Goal: Task Accomplishment & Management: Manage account settings

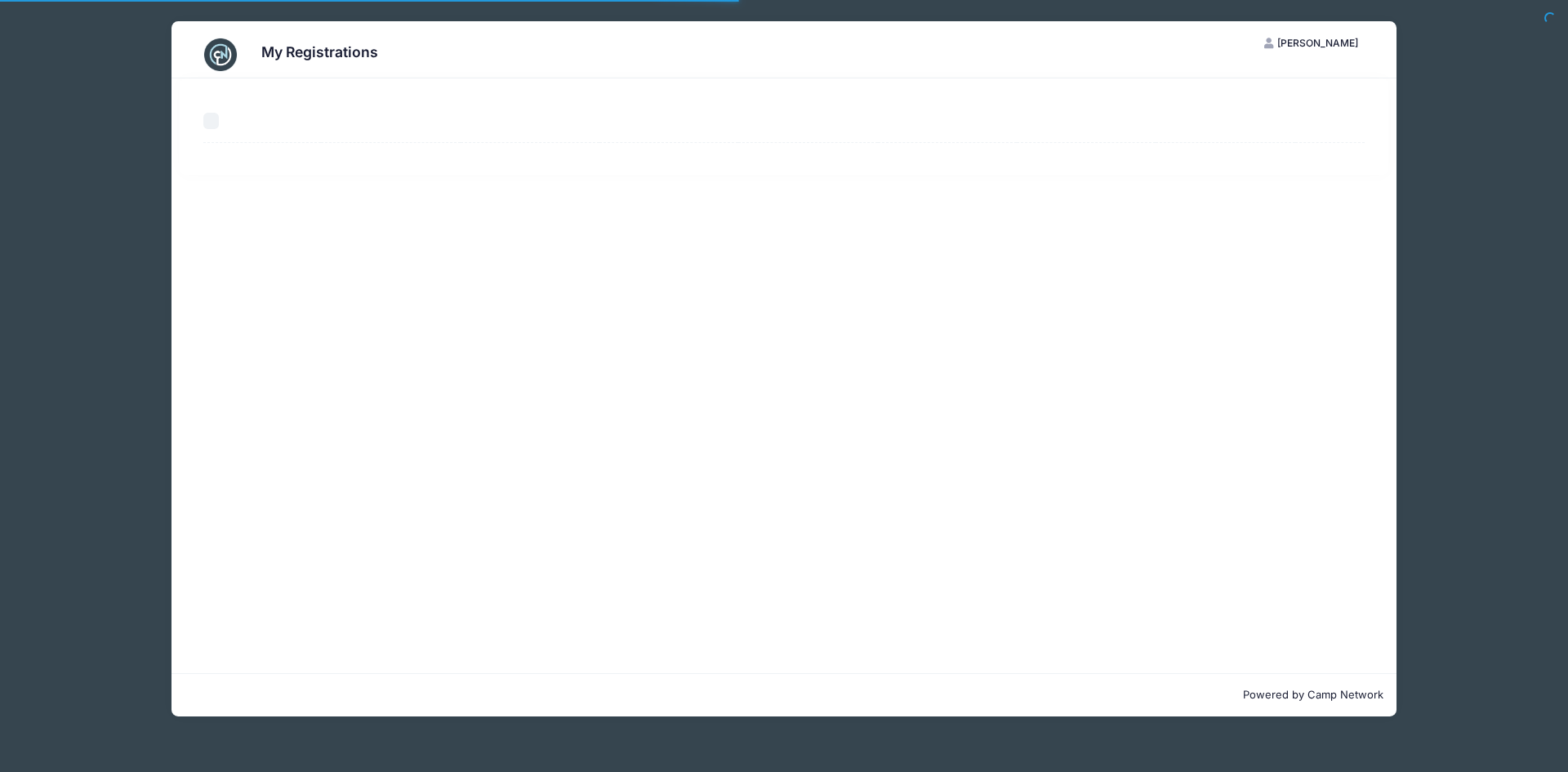
select select "50"
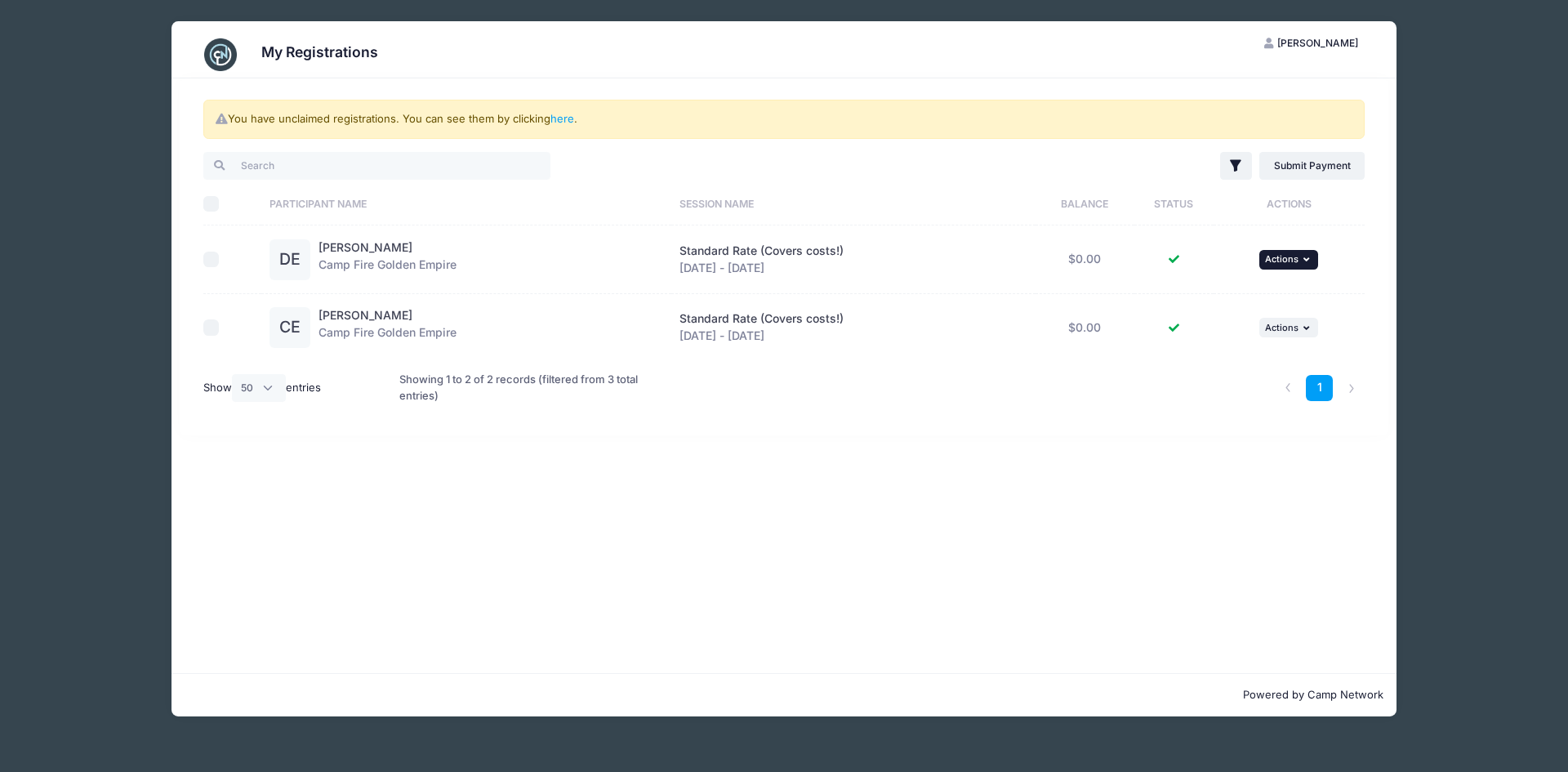
click at [1285, 259] on span "Actions" at bounding box center [1281, 259] width 34 height 12
click at [1062, 527] on div "You have unclaimed registrations. You can see them by clicking here . Filter Fi…" at bounding box center [784, 375] width 1225 height 594
click at [216, 53] on img at bounding box center [221, 55] width 33 height 33
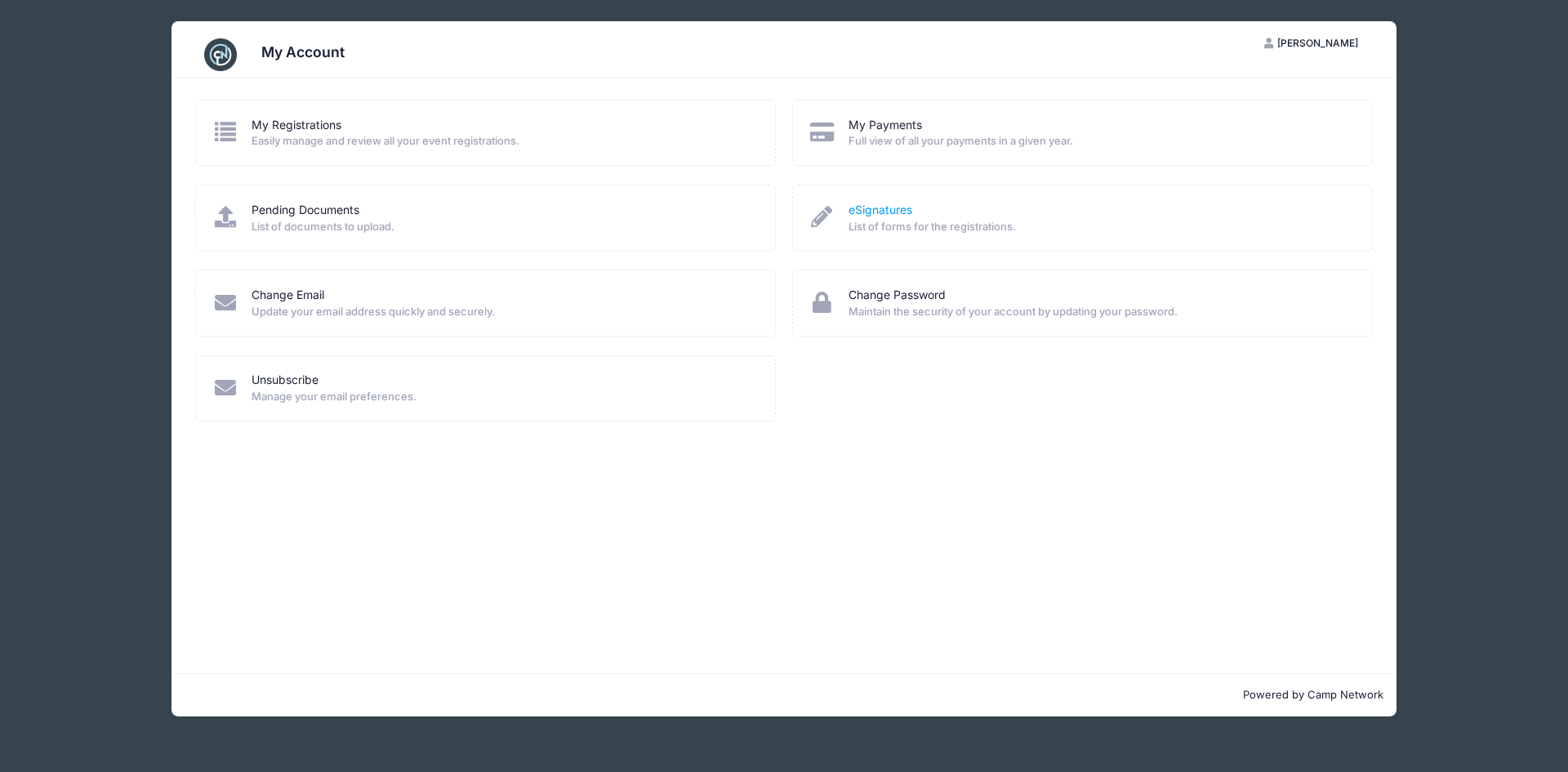
click at [882, 211] on link "eSignatures" at bounding box center [881, 210] width 64 height 17
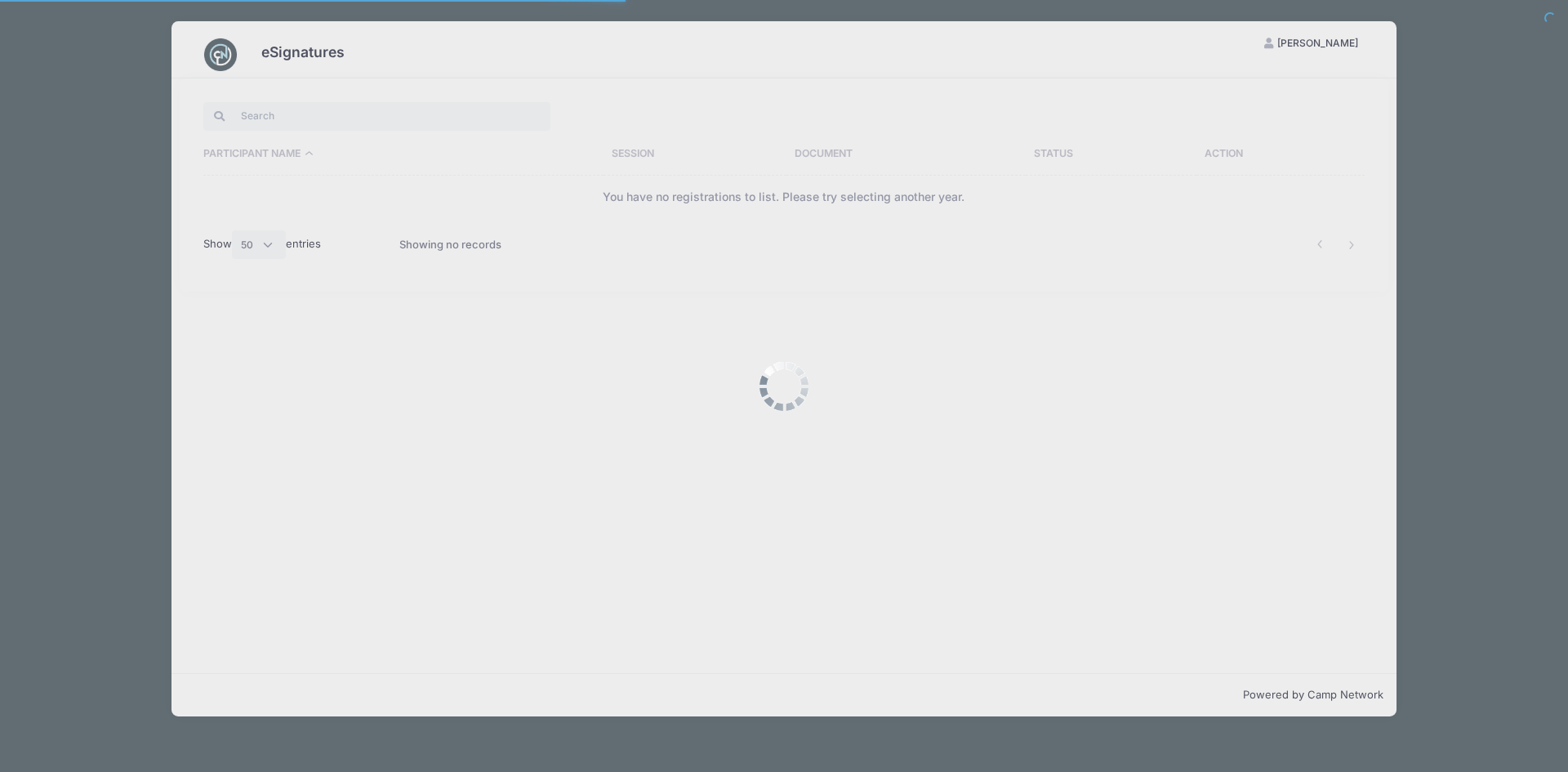
select select "50"
